Goal: Check status: Check status

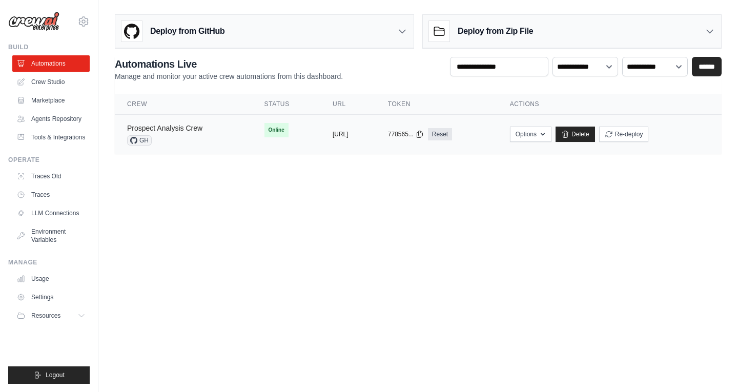
click at [193, 130] on link "Prospect Analysis Crew" at bounding box center [164, 128] width 75 height 8
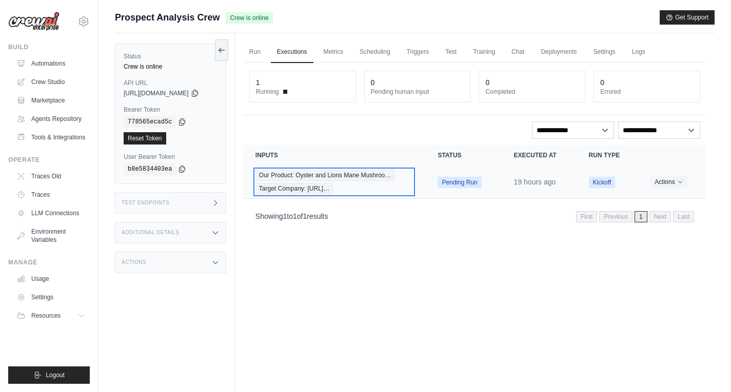
click at [333, 187] on span "Target Company: https://www.hokto-kinoko.co.j…" at bounding box center [293, 188] width 77 height 11
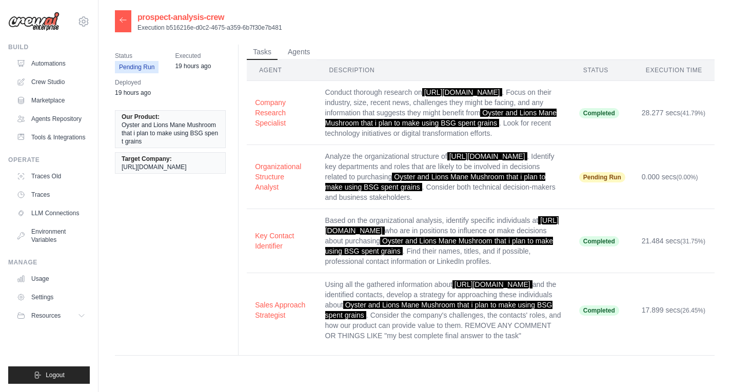
click at [446, 191] on td "Analyze the organizational structure of [URL][DOMAIN_NAME] . Identify key depar…" at bounding box center [444, 177] width 254 height 64
click at [260, 181] on button "Organizational Structure Analyst" at bounding box center [281, 176] width 53 height 31
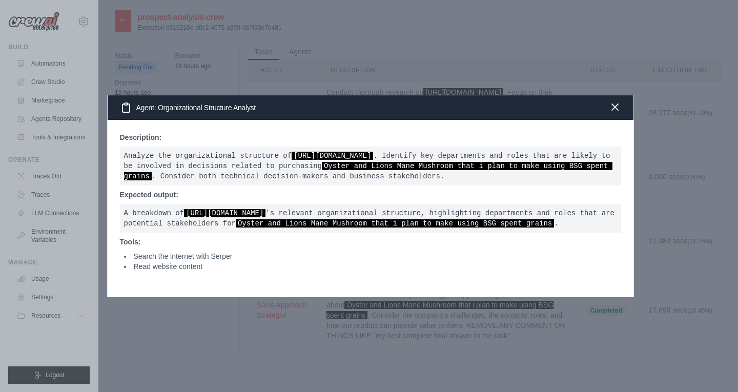
click at [619, 108] on icon "button" at bounding box center [615, 107] width 12 height 12
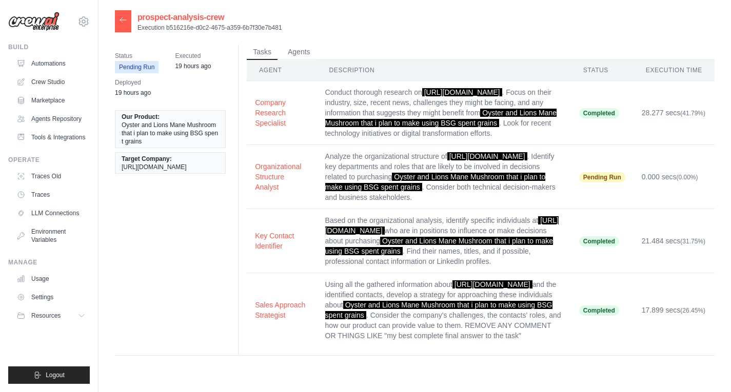
scroll to position [21, 0]
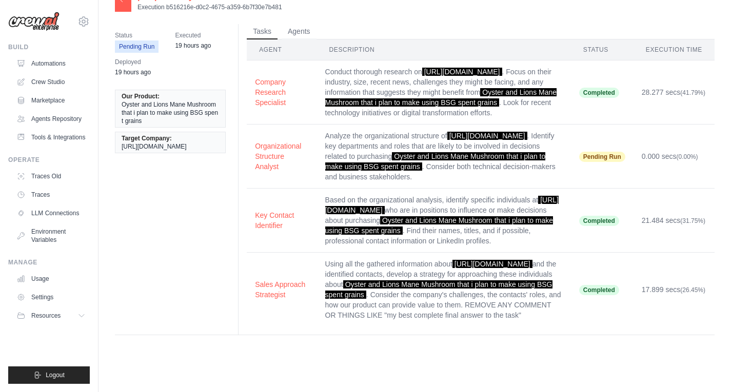
drag, startPoint x: 185, startPoint y: 153, endPoint x: 197, endPoint y: 192, distance: 40.9
click at [197, 192] on div "Status Pending Run Executed 19 hours ago Deployed 19 hours ago Our Product: Oys…" at bounding box center [414, 179] width 599 height 311
click at [190, 41] on span "19 hours ago" at bounding box center [193, 46] width 36 height 10
click at [196, 40] on span "Executed" at bounding box center [193, 35] width 36 height 10
click at [192, 38] on span "Executed" at bounding box center [193, 35] width 36 height 10
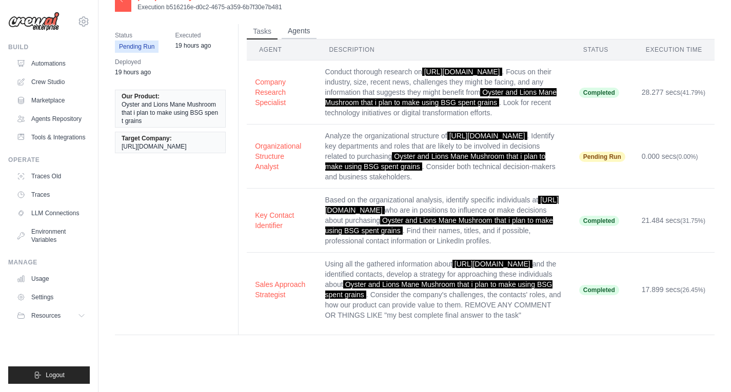
click at [295, 35] on button "Agents" at bounding box center [299, 31] width 35 height 15
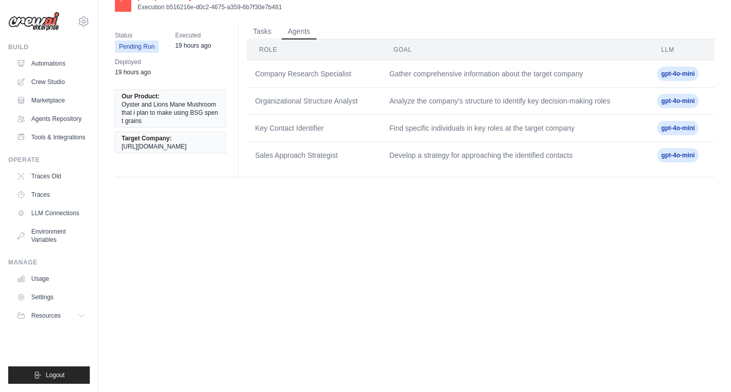
click at [551, 388] on main "prospect-analysis-crew Execution b516216e-d0c2-4675-a359-6b7f30e7b481 Status Pe…" at bounding box center [414, 185] width 632 height 413
click at [549, 391] on main "prospect-analysis-crew Execution b516216e-d0c2-4675-a359-6b7f30e7b481 Status Pe…" at bounding box center [414, 185] width 632 height 413
click at [0, 144] on div "[EMAIL_ADDRESS][DOMAIN_NAME] Settings Build Automations Resources" at bounding box center [49, 196] width 98 height 392
click at [571, 158] on td "Develop a strategy for approaching the identified contacts" at bounding box center [515, 155] width 268 height 27
click at [685, 158] on span "gpt-4o-mini" at bounding box center [678, 155] width 42 height 14
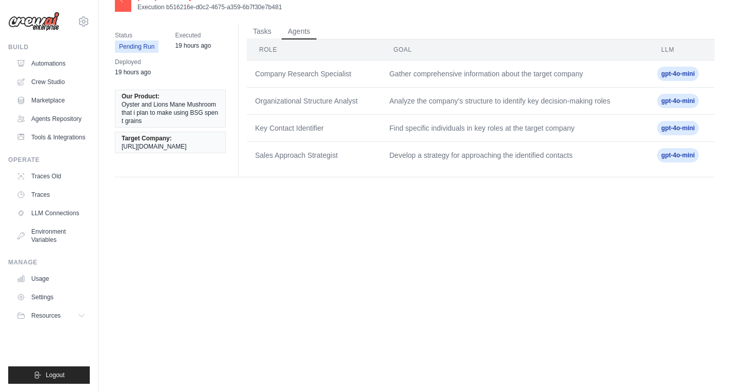
click at [163, 159] on div "Our Product: Oyster and Lions Mane Mushroom that i plan to make using BSG spent…" at bounding box center [174, 122] width 119 height 76
